Goal: Information Seeking & Learning: Learn about a topic

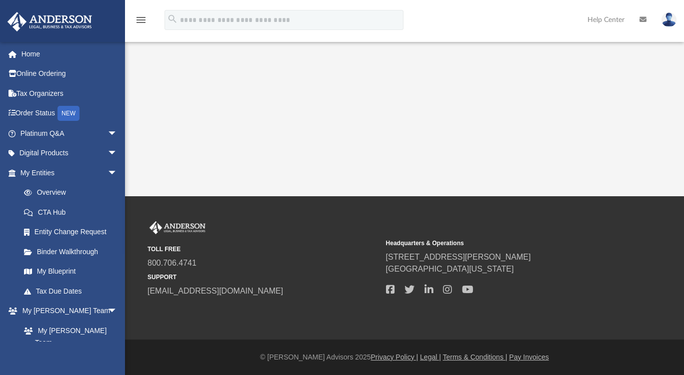
click at [72, 130] on link "Platinum Q&A arrow_drop_down" at bounding box center [69, 133] width 125 height 20
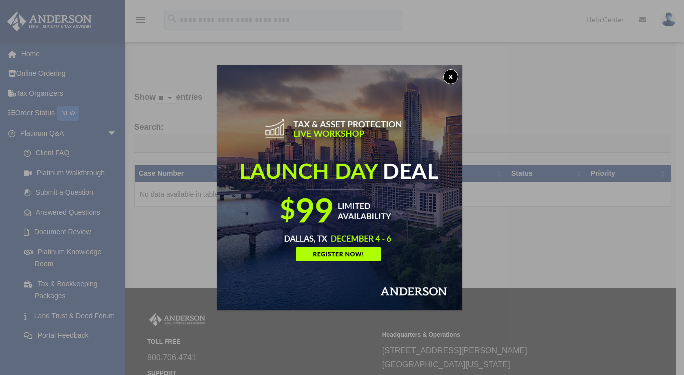
click at [455, 70] on button "x" at bounding box center [450, 76] width 15 height 15
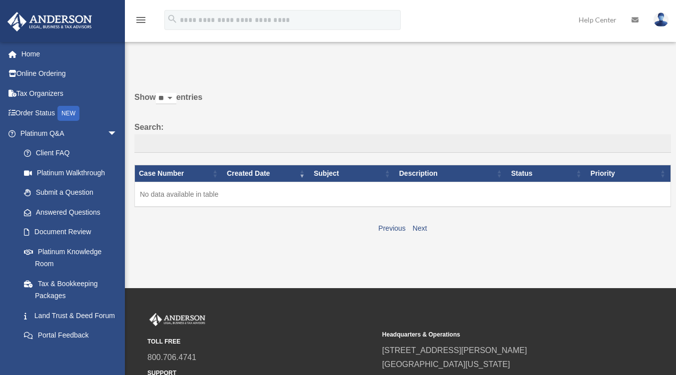
click at [83, 260] on link "Platinum Knowledge Room" at bounding box center [70, 258] width 113 height 32
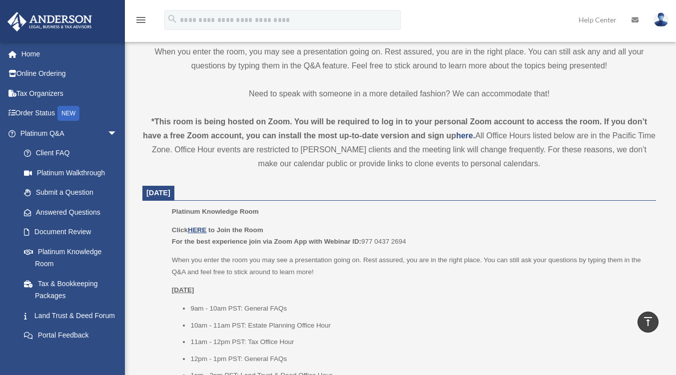
scroll to position [283, 0]
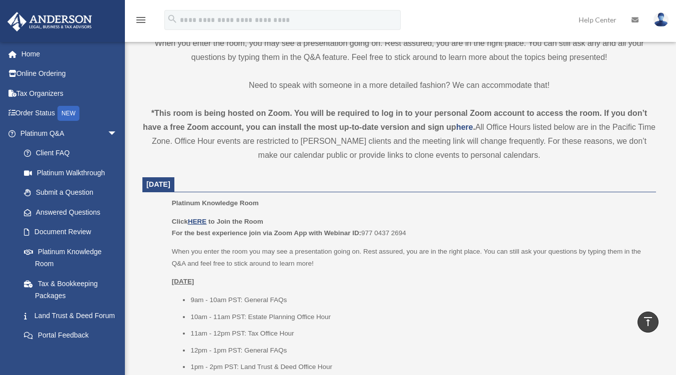
drag, startPoint x: 683, startPoint y: 59, endPoint x: 668, endPoint y: 115, distance: 58.4
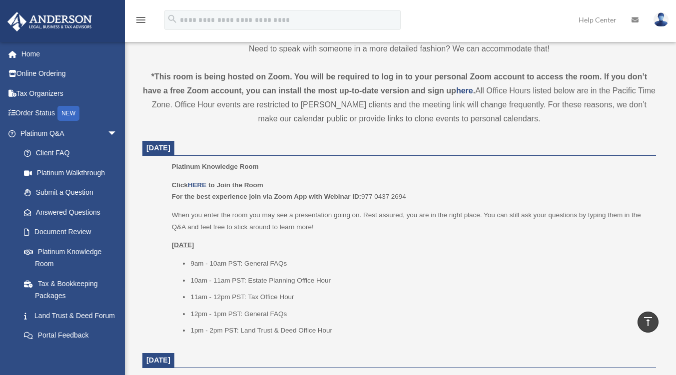
scroll to position [327, 0]
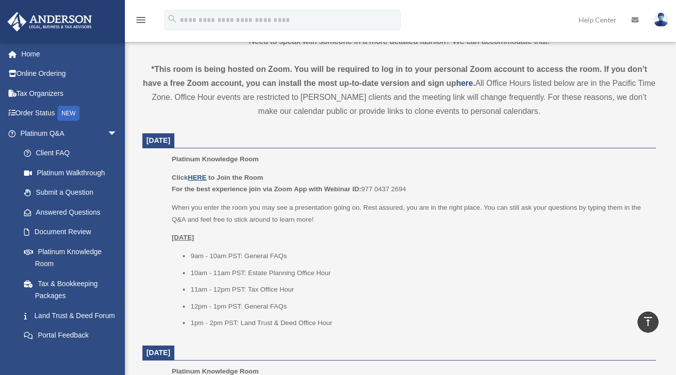
click at [198, 175] on u "HERE" at bounding box center [197, 177] width 18 height 7
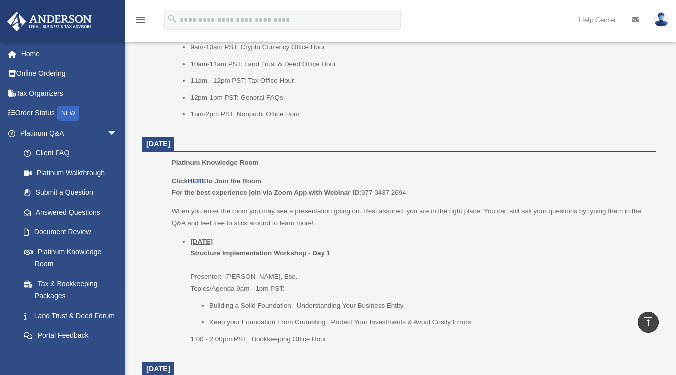
scroll to position [971, 0]
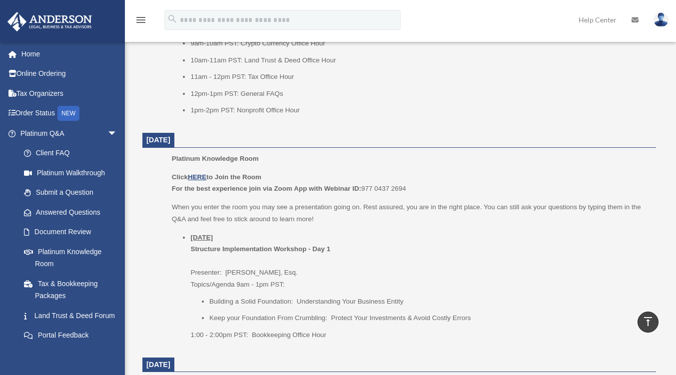
click at [522, 84] on ul "9am-10am PST: Crypto Currency Office Hour 10am-11am PST: Land Trust & Deed Offi…" at bounding box center [410, 76] width 477 height 79
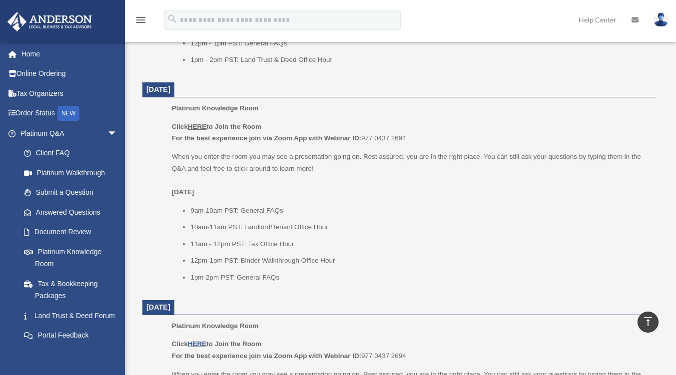
scroll to position [598, 0]
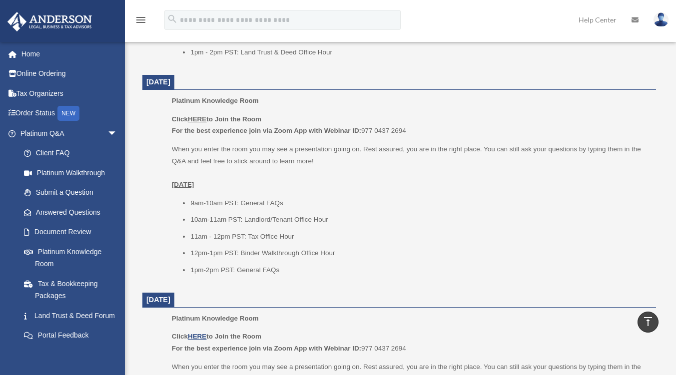
click at [535, 117] on p "Click HERE to Join the Room For the best experience join via Zoom App with Webi…" at bounding box center [410, 124] width 477 height 23
click at [563, 260] on ul "9am-10am PST: General FAQs 10am-11am PST: Landlord/Tenant Office Hour 11am - 12…" at bounding box center [410, 236] width 477 height 79
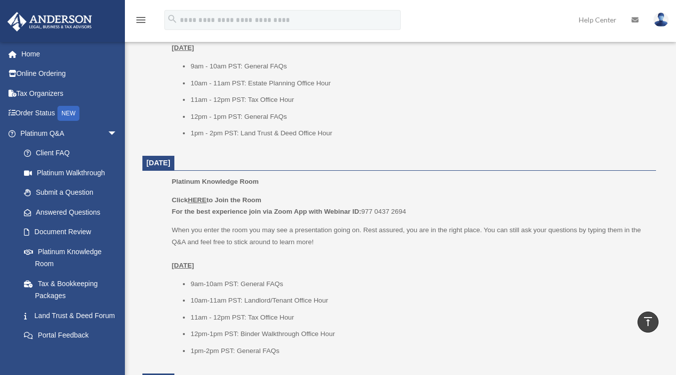
scroll to position [517, 0]
drag, startPoint x: 334, startPoint y: 131, endPoint x: 261, endPoint y: 121, distance: 74.1
click at [261, 121] on ul "9am - 10am PST: General FAQs 10am - 11am PST: Estate Planning Office Hour 11am …" at bounding box center [410, 100] width 477 height 79
click at [365, 136] on li "1pm - 2pm PST: Land Trust & Deed Office Hour" at bounding box center [419, 134] width 459 height 12
click at [371, 74] on ul "9am - 10am PST: General FAQs 10am - 11am PST: Estate Planning Office Hour 11am …" at bounding box center [410, 100] width 477 height 79
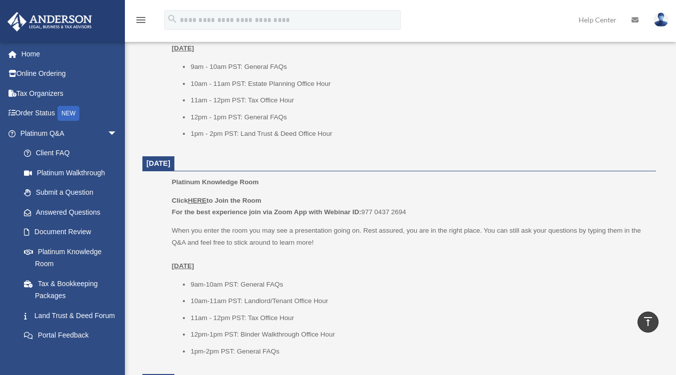
click at [371, 74] on ul "9am - 10am PST: General FAQs 10am - 11am PST: Estate Planning Office Hour 11am …" at bounding box center [410, 100] width 477 height 79
